Goal: Information Seeking & Learning: Check status

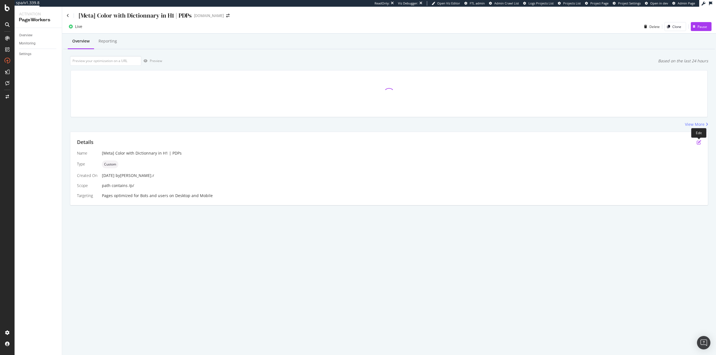
click at [698, 142] on icon "pen-to-square" at bounding box center [699, 142] width 4 height 4
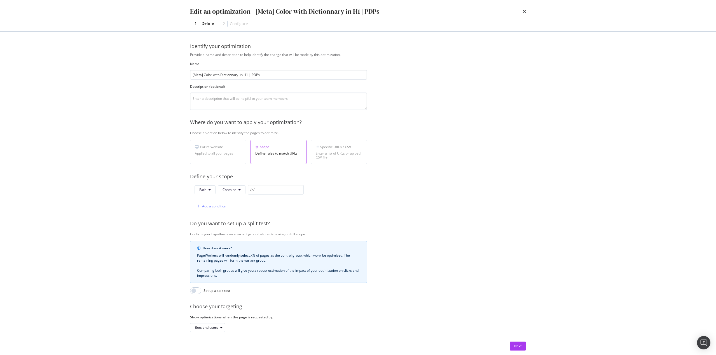
click at [519, 355] on div "Next" at bounding box center [358, 347] width 358 height 18
click at [519, 350] on div "Next" at bounding box center [517, 346] width 7 height 8
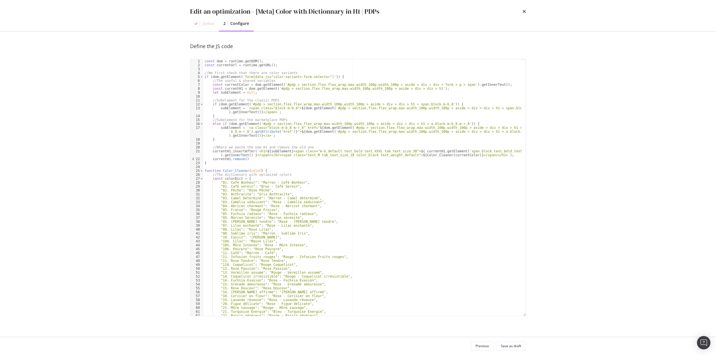
type textarea "if (dom.getElement('form[data-js="color-variants-form-selector"]')) {"
drag, startPoint x: 242, startPoint y: 78, endPoint x: 323, endPoint y: 78, distance: 81.2
click at [323, 78] on div "const dom = runtime . getDOM ( ) ; const currentUrl = runtime . getURL ( ) ; //…" at bounding box center [362, 191] width 318 height 265
drag, startPoint x: 333, startPoint y: 346, endPoint x: 370, endPoint y: 346, distance: 36.9
click at [333, 346] on div "Previous Save as draft" at bounding box center [358, 346] width 336 height 9
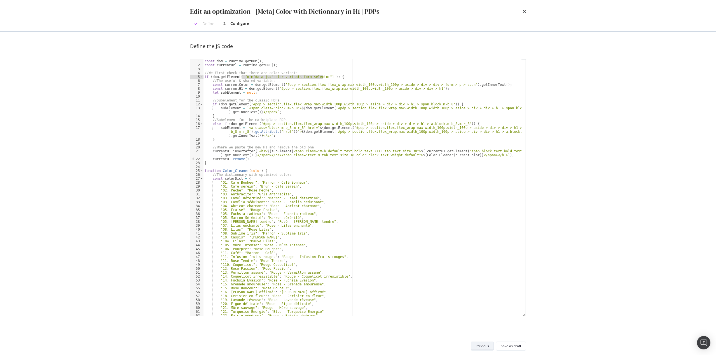
click at [472, 346] on button "Previous" at bounding box center [482, 346] width 23 height 9
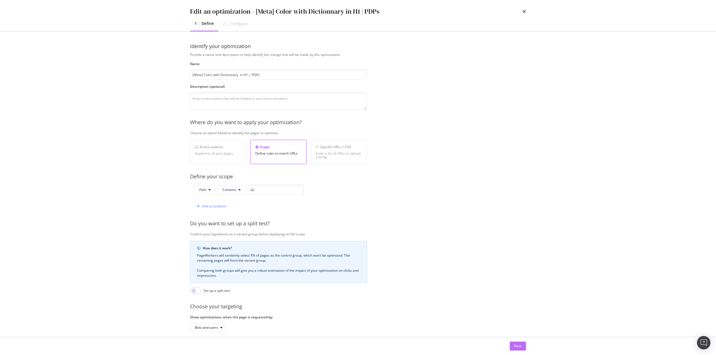
click at [522, 347] on button "Next" at bounding box center [518, 346] width 16 height 9
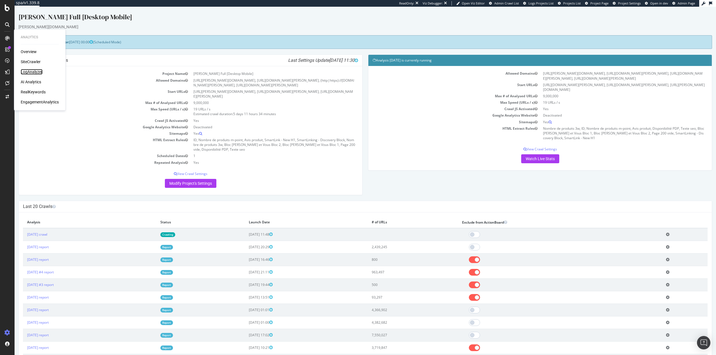
click at [26, 71] on div "LogAnalyzer" at bounding box center [32, 72] width 22 height 6
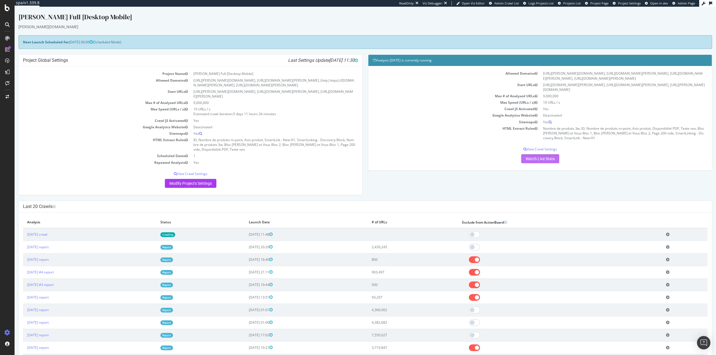
click at [521, 154] on link "Watch Live Stats" at bounding box center [540, 158] width 38 height 9
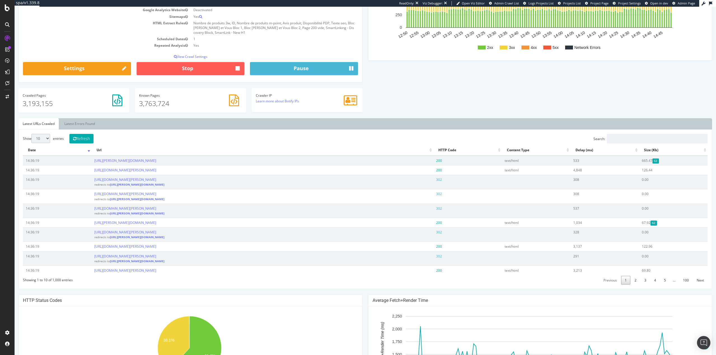
scroll to position [96, 0]
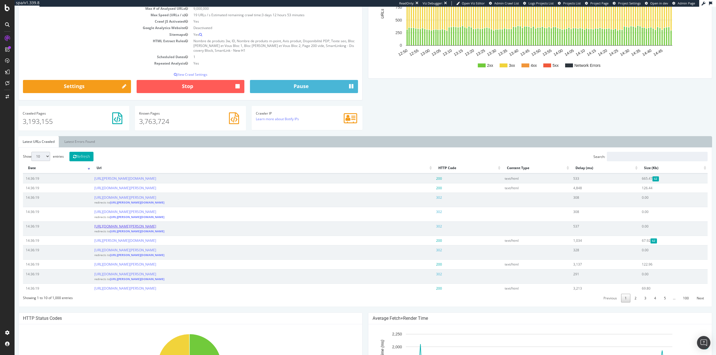
click at [156, 224] on link "[URL][DOMAIN_NAME][PERSON_NAME]" at bounding box center [125, 226] width 62 height 5
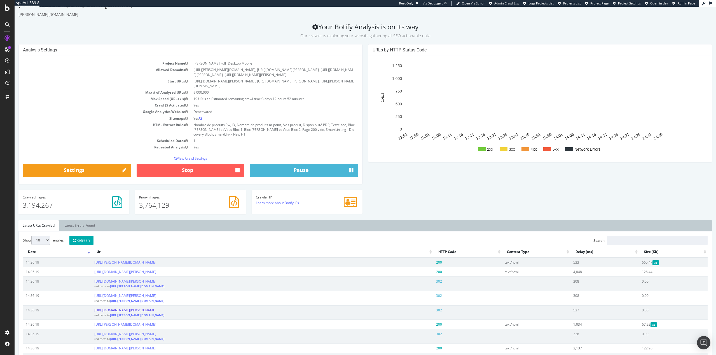
scroll to position [0, 0]
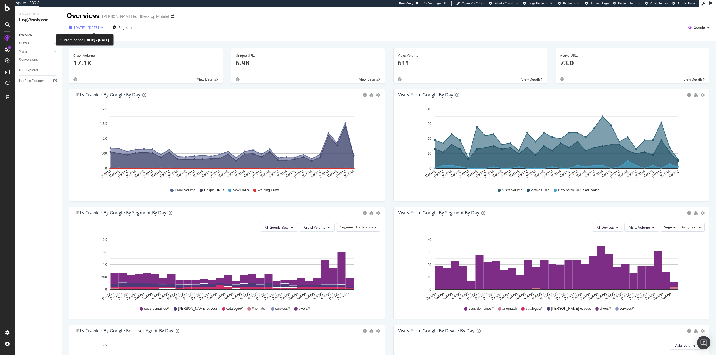
click at [99, 29] on span "2025 Sep. 15th - Oct. 14th" at bounding box center [86, 27] width 25 height 5
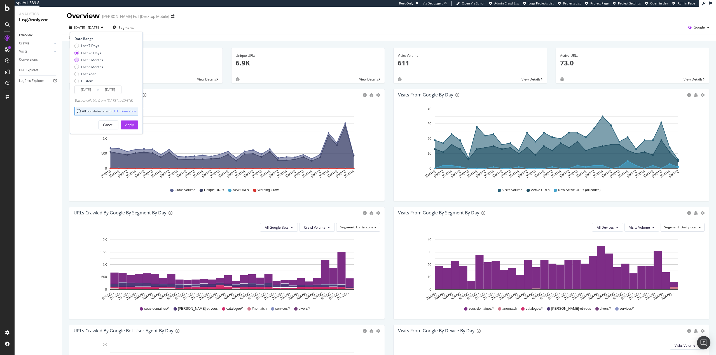
click at [100, 58] on div "Last 3 Months" at bounding box center [92, 60] width 22 height 5
type input "2025/07/15"
click at [134, 126] on div "Apply" at bounding box center [129, 125] width 9 height 5
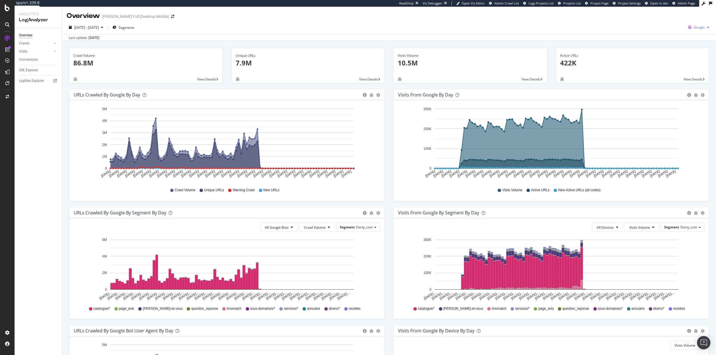
click at [689, 31] on icon "button" at bounding box center [690, 28] width 8 height 8
click at [670, 42] on span "Other AI Bots" at bounding box center [667, 43] width 21 height 5
